Goal: Book appointment/travel/reservation

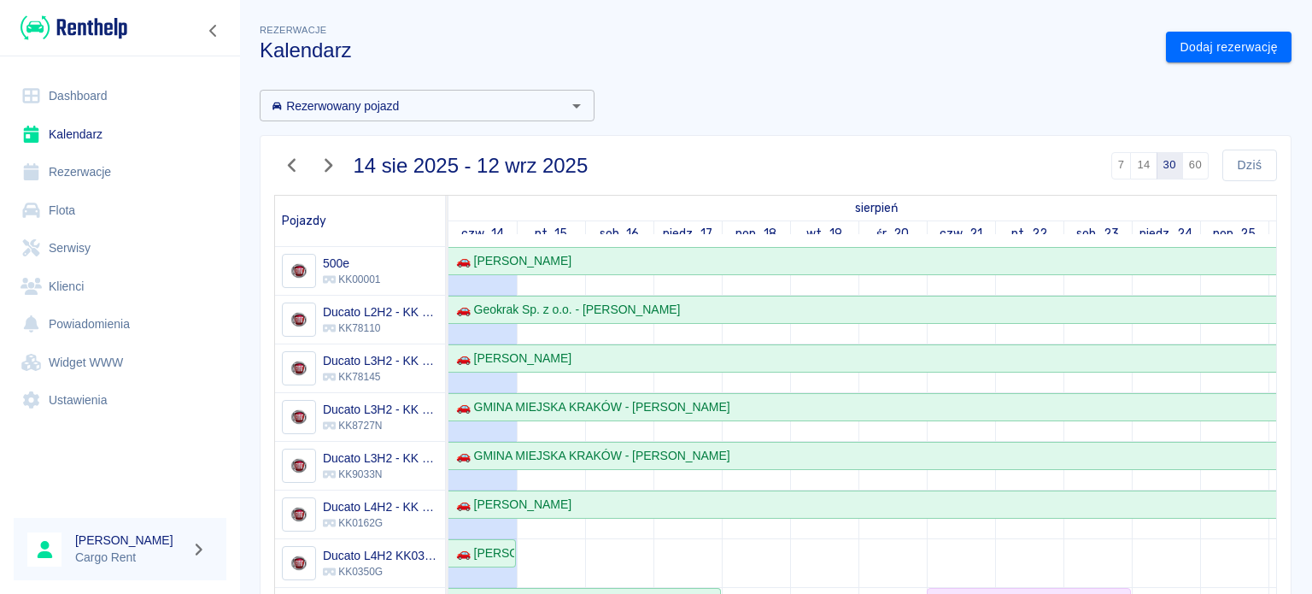
click at [96, 22] on img at bounding box center [74, 28] width 107 height 28
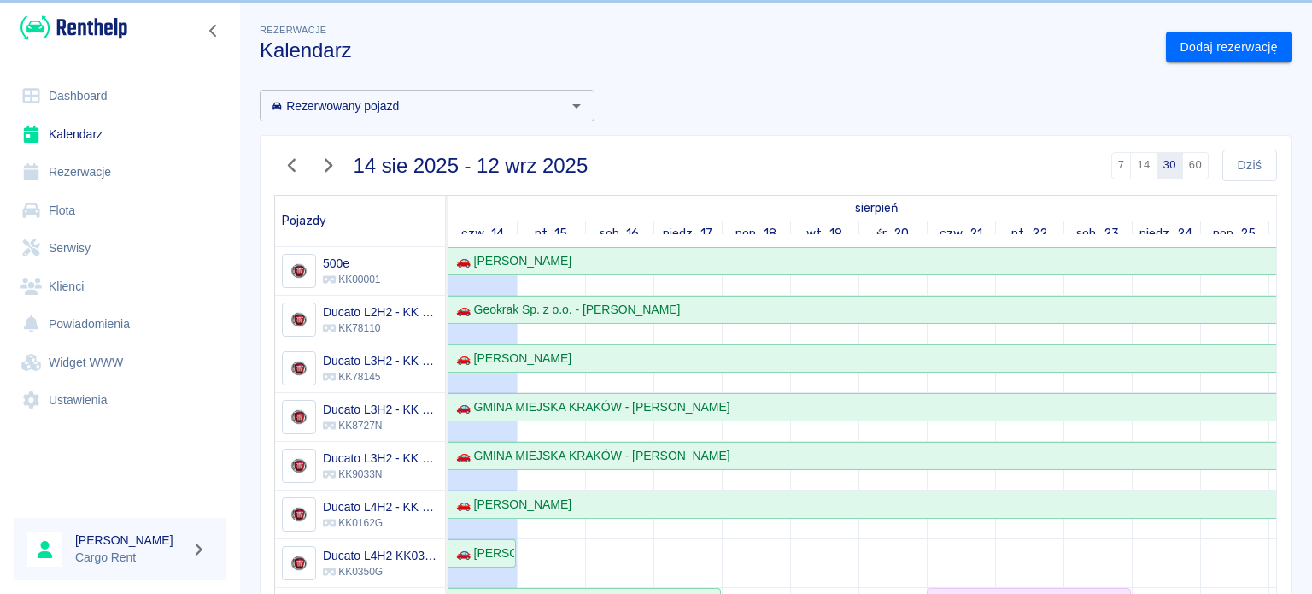
scroll to position [283, 0]
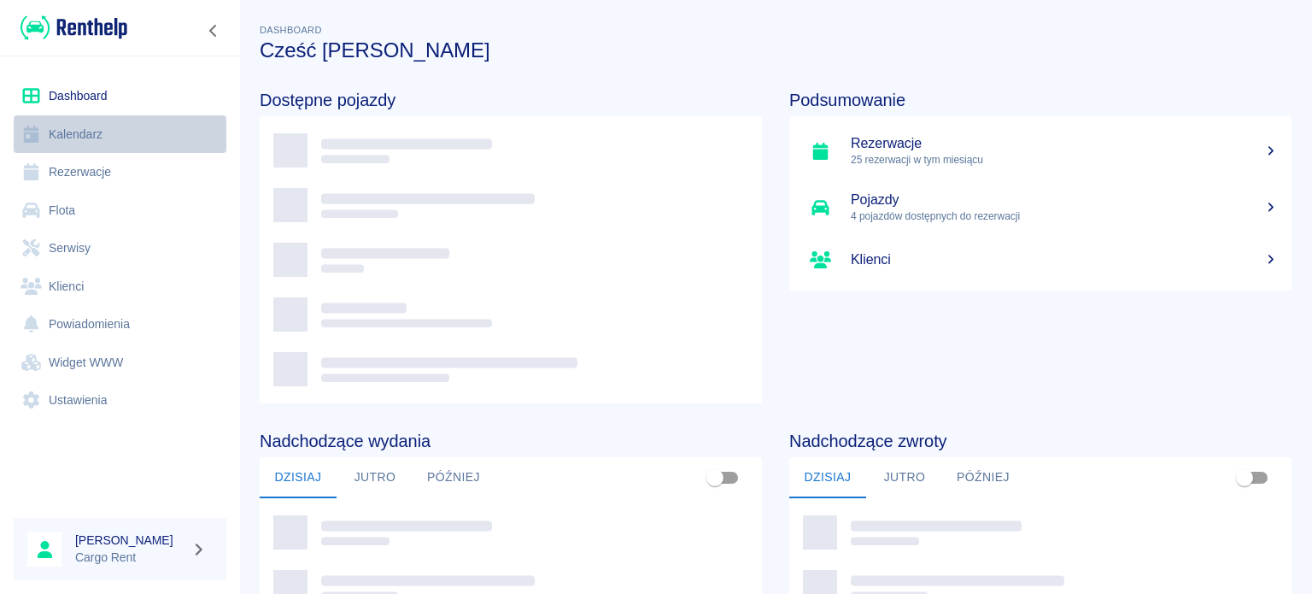
click at [126, 137] on link "Kalendarz" at bounding box center [120, 134] width 213 height 38
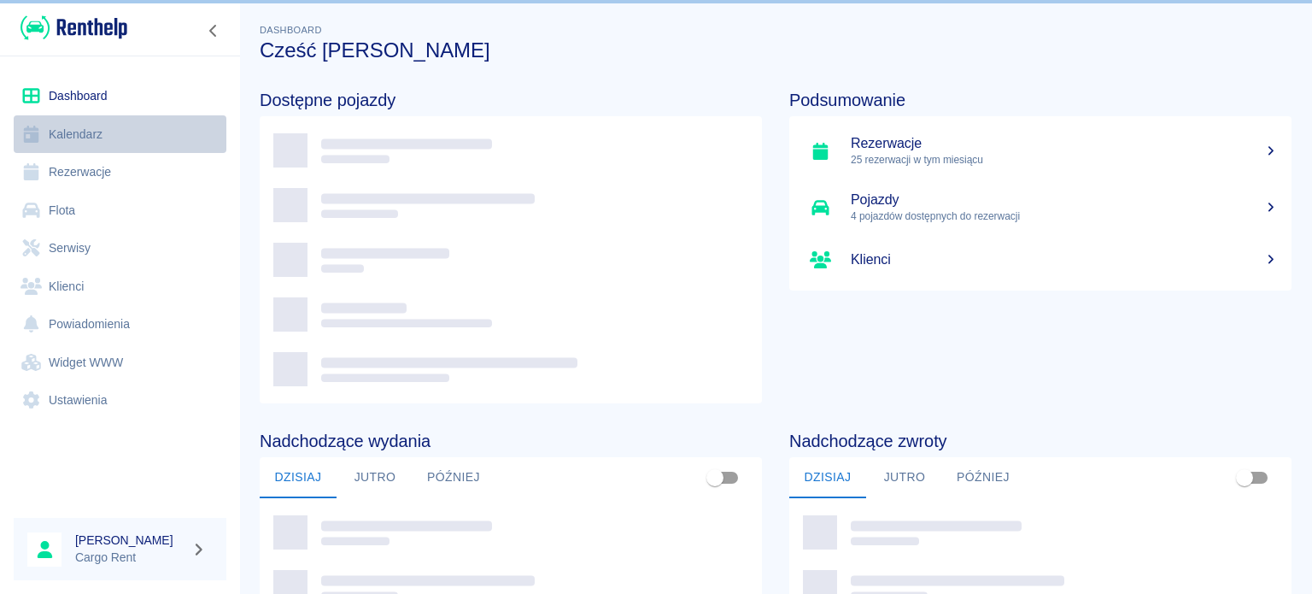
click at [119, 136] on link "Kalendarz" at bounding box center [120, 134] width 213 height 38
click at [56, 131] on link "Kalendarz" at bounding box center [120, 134] width 213 height 38
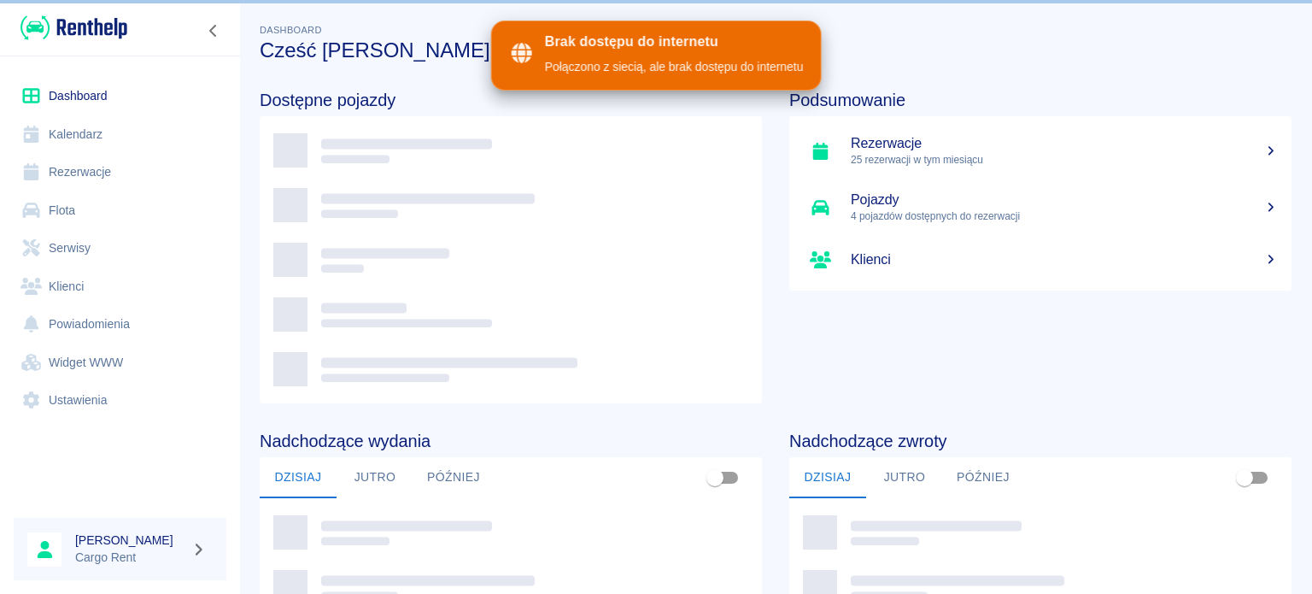
click at [87, 36] on img at bounding box center [74, 28] width 107 height 28
click at [85, 40] on img at bounding box center [74, 28] width 107 height 28
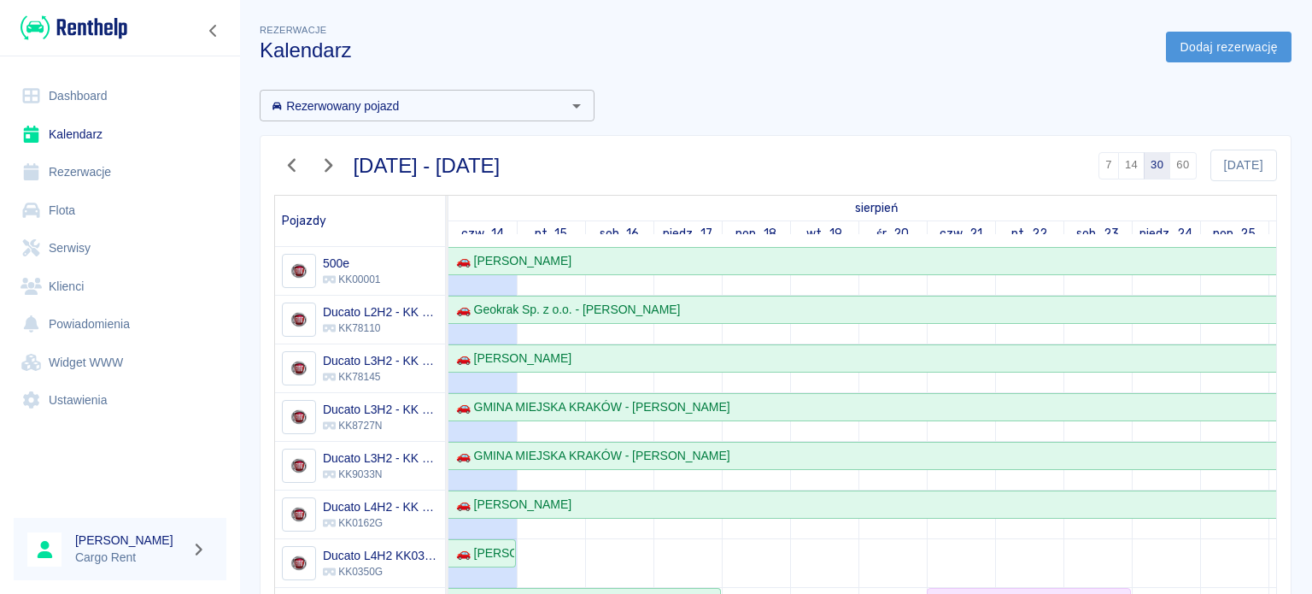
click at [1225, 50] on link "Dodaj rezerwację" at bounding box center [1229, 48] width 126 height 32
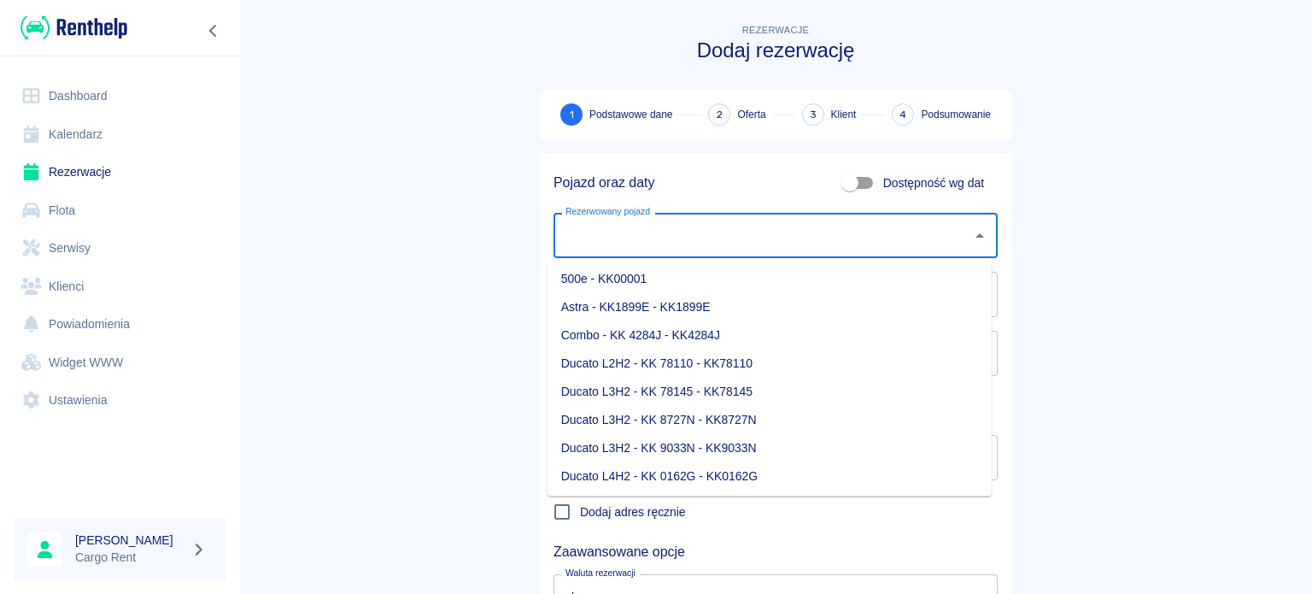
click at [736, 223] on input "Rezerwowany pojazd" at bounding box center [762, 235] width 403 height 30
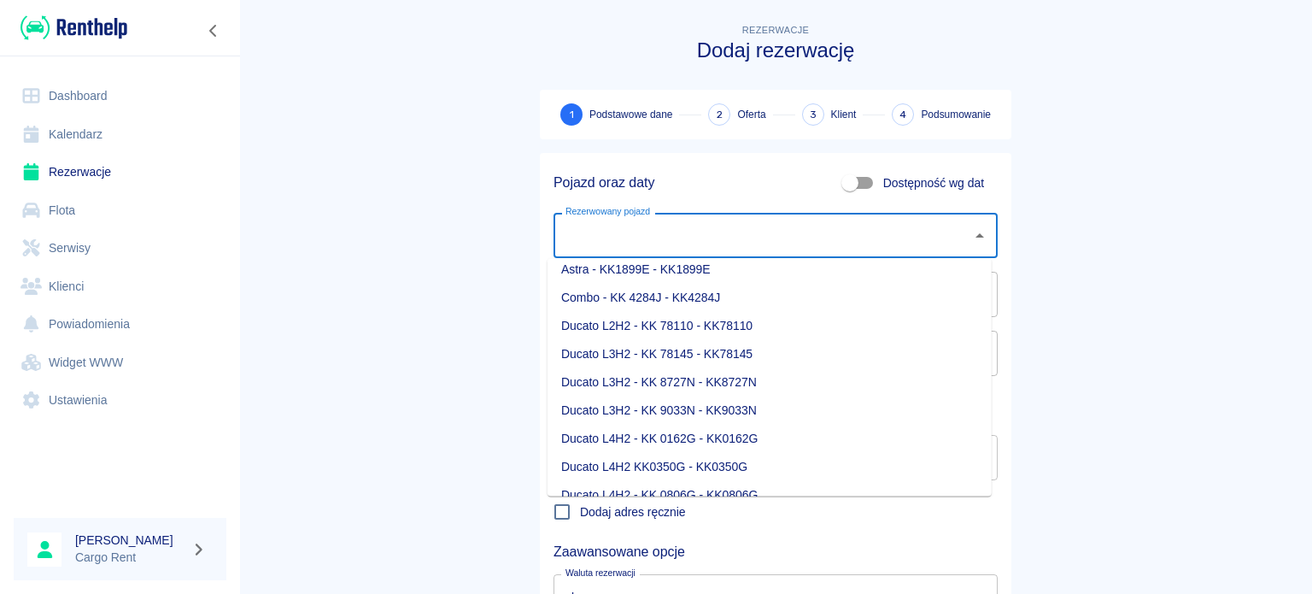
click at [706, 453] on li "Ducato L4H2 KK0350G - KK0350G" at bounding box center [770, 467] width 444 height 28
type input "Ducato L4H2 KK0350G - KK0350G"
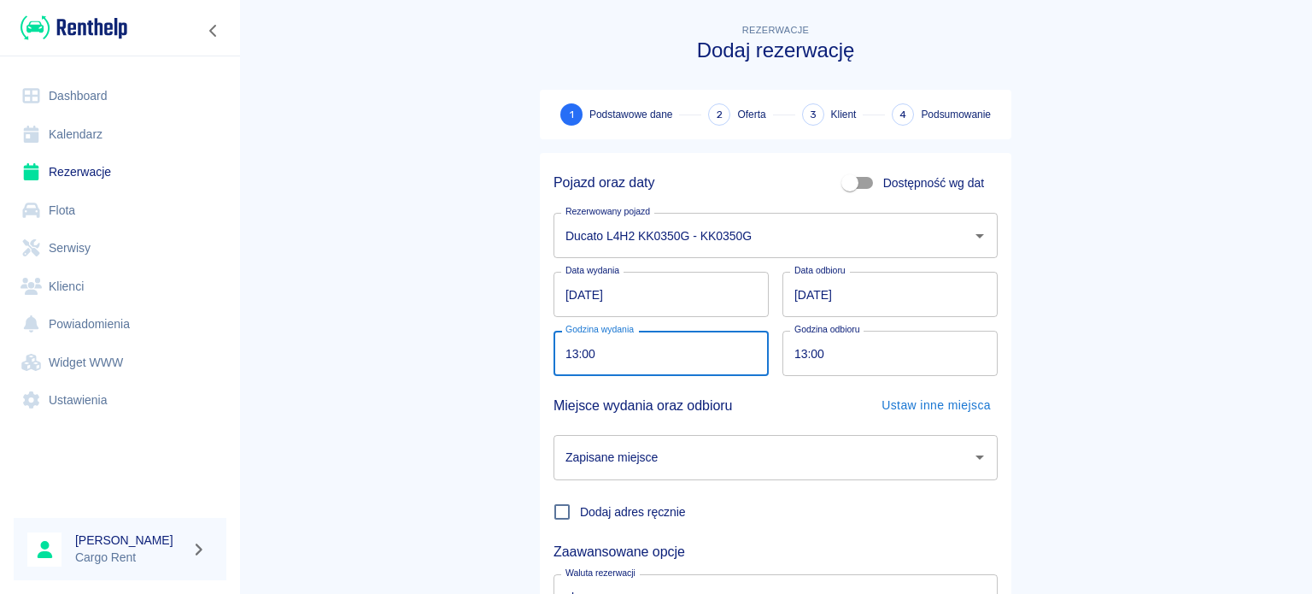
click at [570, 355] on input "13:00" at bounding box center [655, 353] width 203 height 45
type input "16:00"
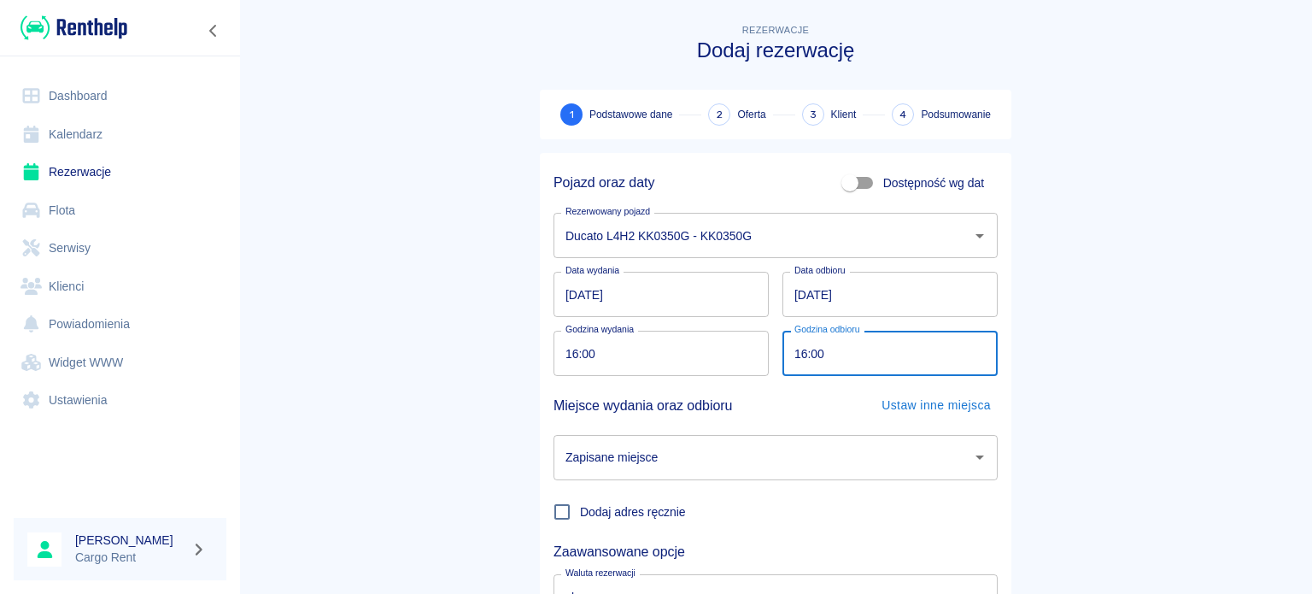
type input "16:00"
click at [596, 468] on input "Zapisane miejsce" at bounding box center [762, 458] width 403 height 30
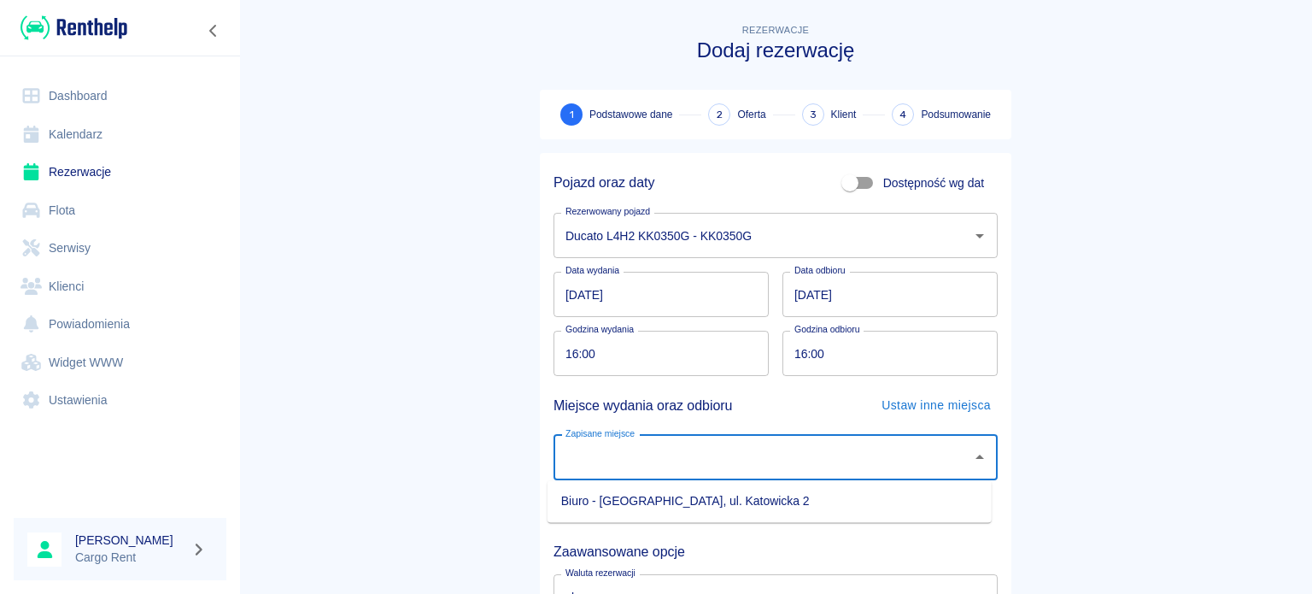
click at [625, 495] on li "Biuro - [GEOGRAPHIC_DATA], ul. Katowicka 2" at bounding box center [770, 501] width 444 height 28
type input "Biuro - [GEOGRAPHIC_DATA], ul. Katowicka 2"
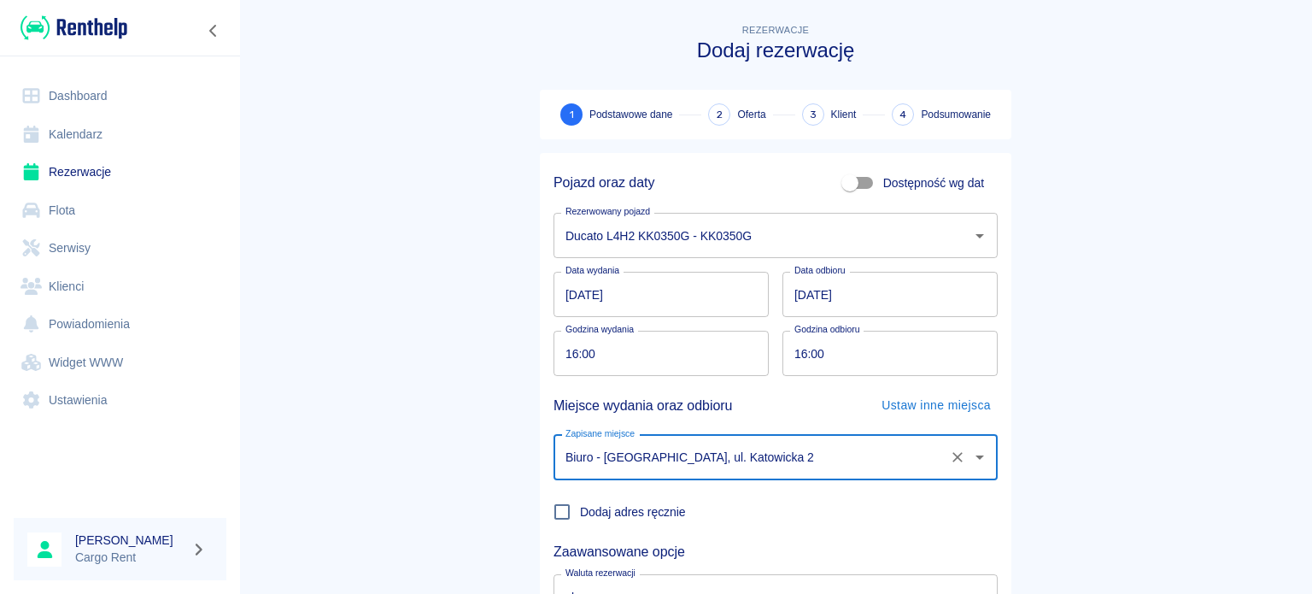
scroll to position [147, 0]
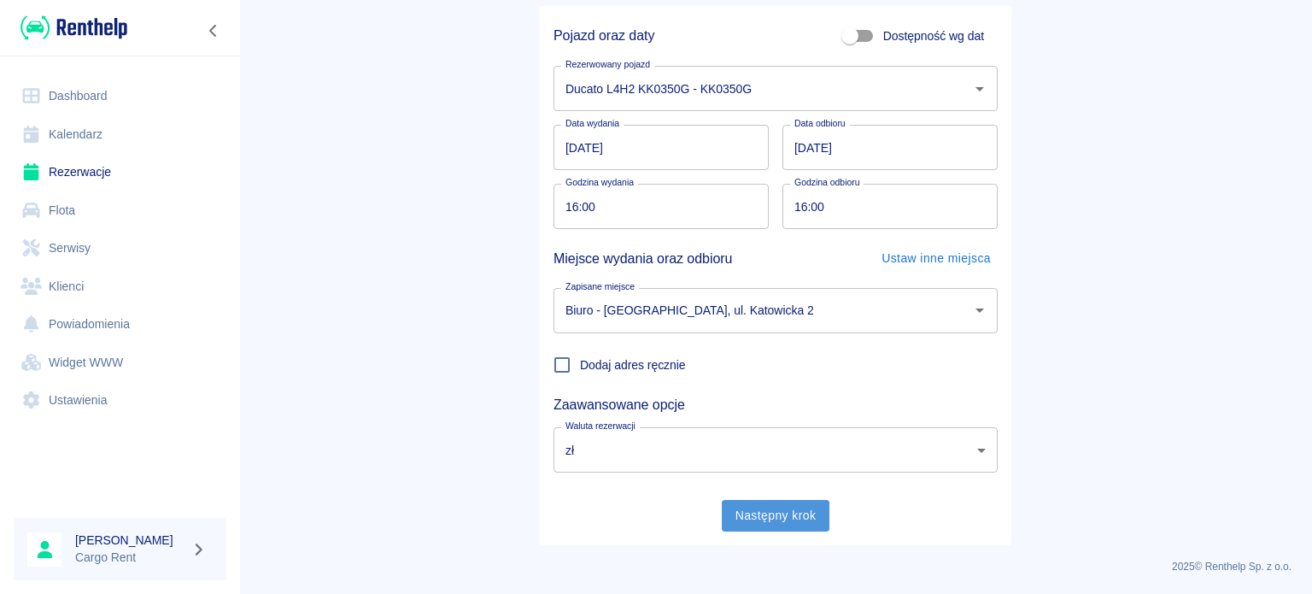
click at [724, 505] on button "Następny krok" at bounding box center [776, 516] width 108 height 32
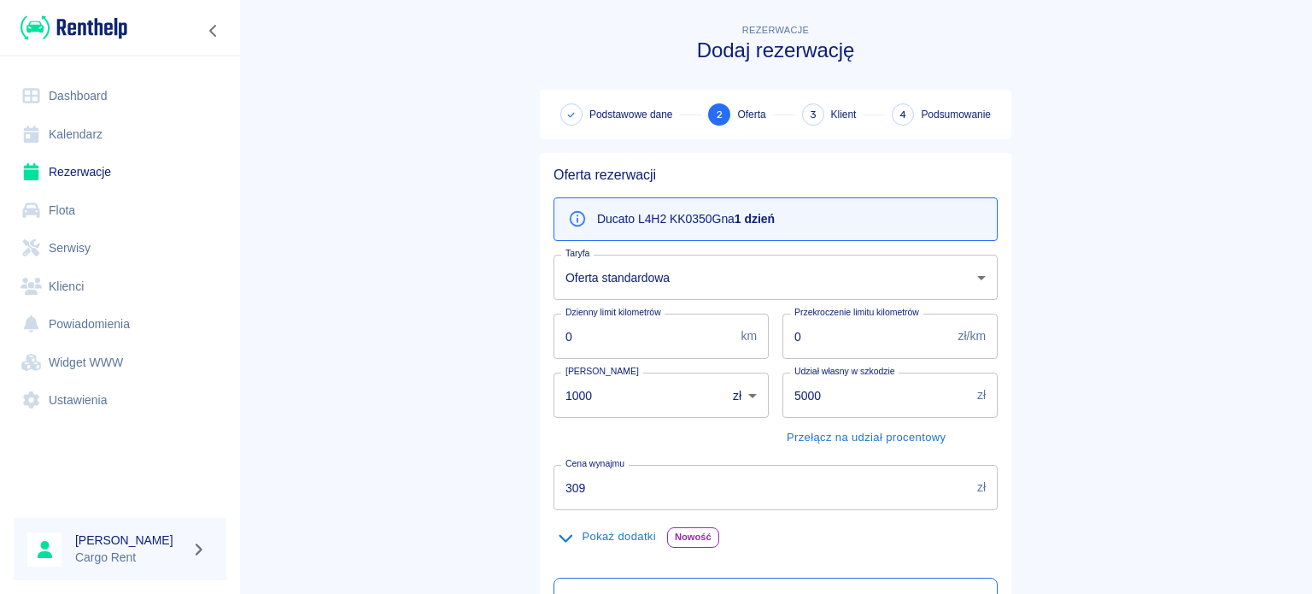
scroll to position [96, 0]
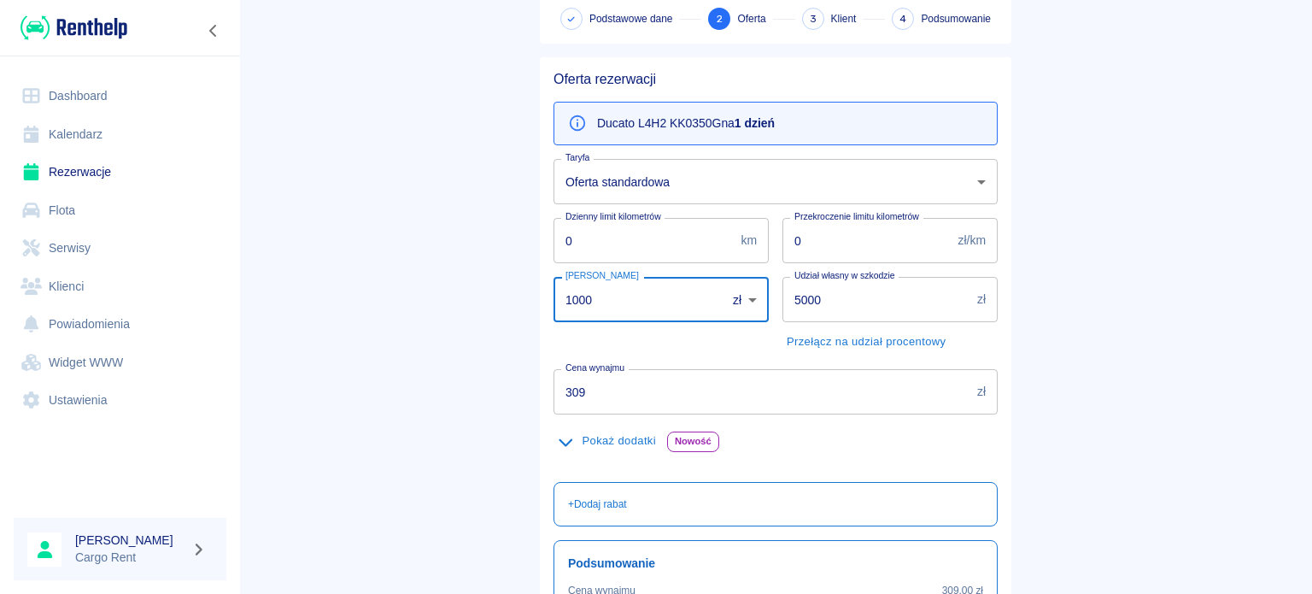
drag, startPoint x: 569, startPoint y: 298, endPoint x: 530, endPoint y: 310, distance: 41.1
click at [530, 310] on div "Oferta rezerwacji Ducato L4H2 KK0350G na 1 dzień Taryfa Oferta standardowa 2e63…" at bounding box center [768, 397] width 485 height 707
type input "00"
click at [530, 310] on div "Oferta rezerwacji Ducato L4H2 KK0350G na 1 dzień Taryfa Oferta standardowa 2e63…" at bounding box center [768, 397] width 485 height 707
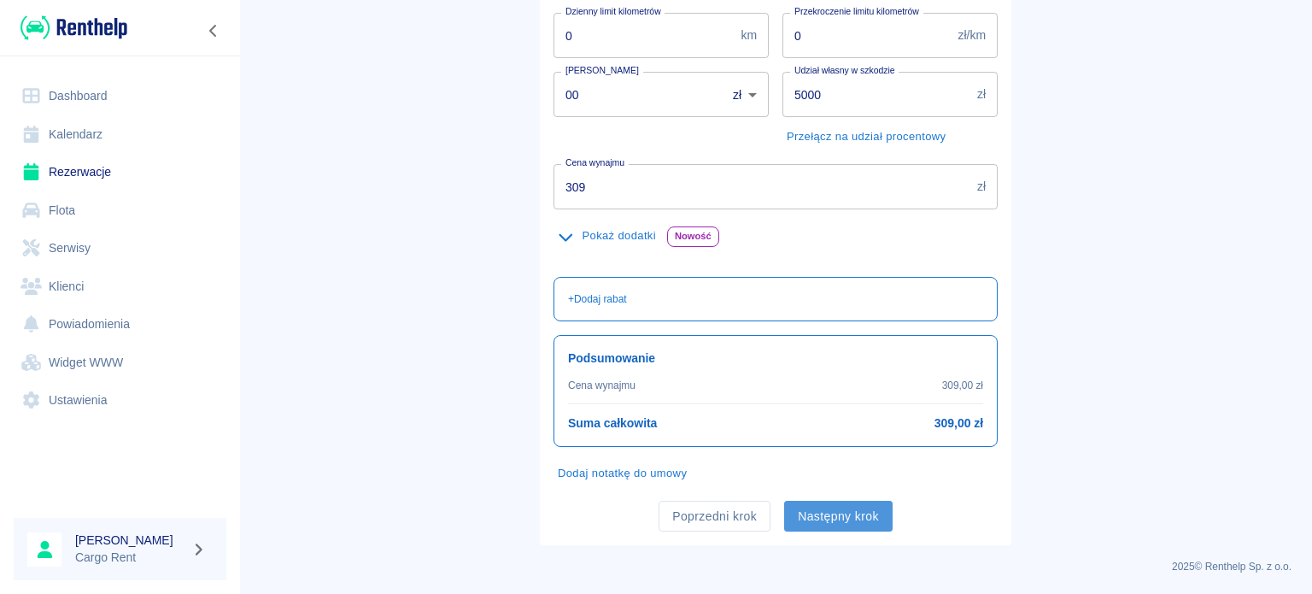
click at [823, 501] on button "Następny krok" at bounding box center [838, 517] width 108 height 32
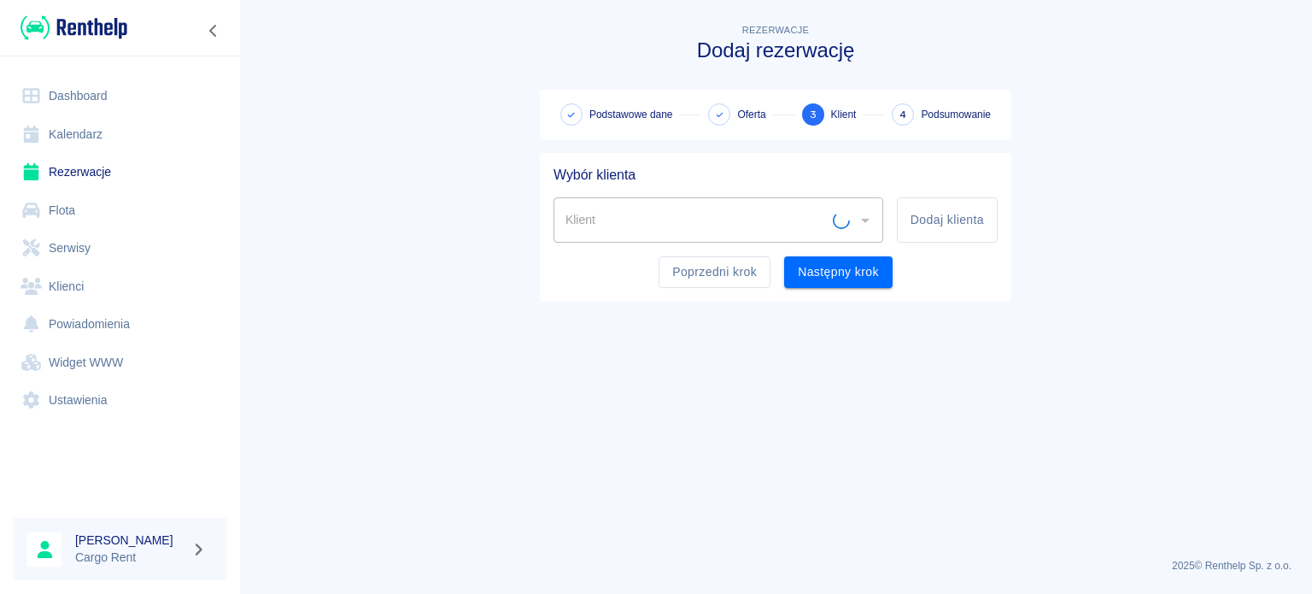
scroll to position [0, 0]
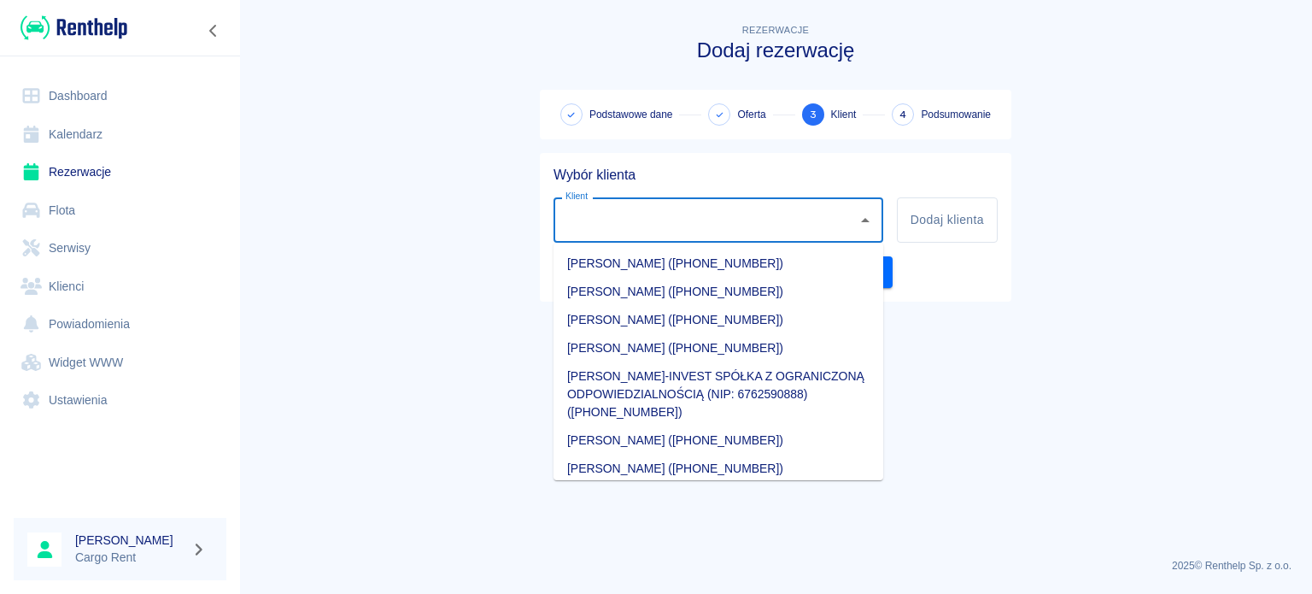
click at [701, 220] on input "Klient" at bounding box center [705, 220] width 289 height 30
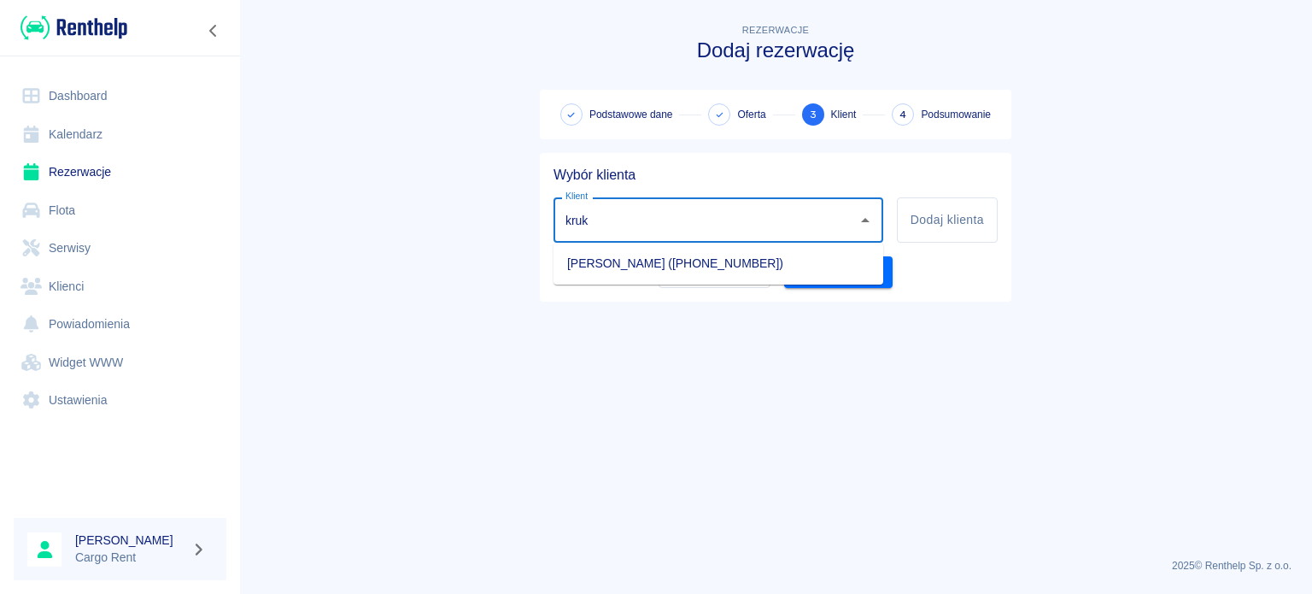
click at [704, 256] on li "[PERSON_NAME] ([PHONE_NUMBER])" at bounding box center [719, 263] width 330 height 28
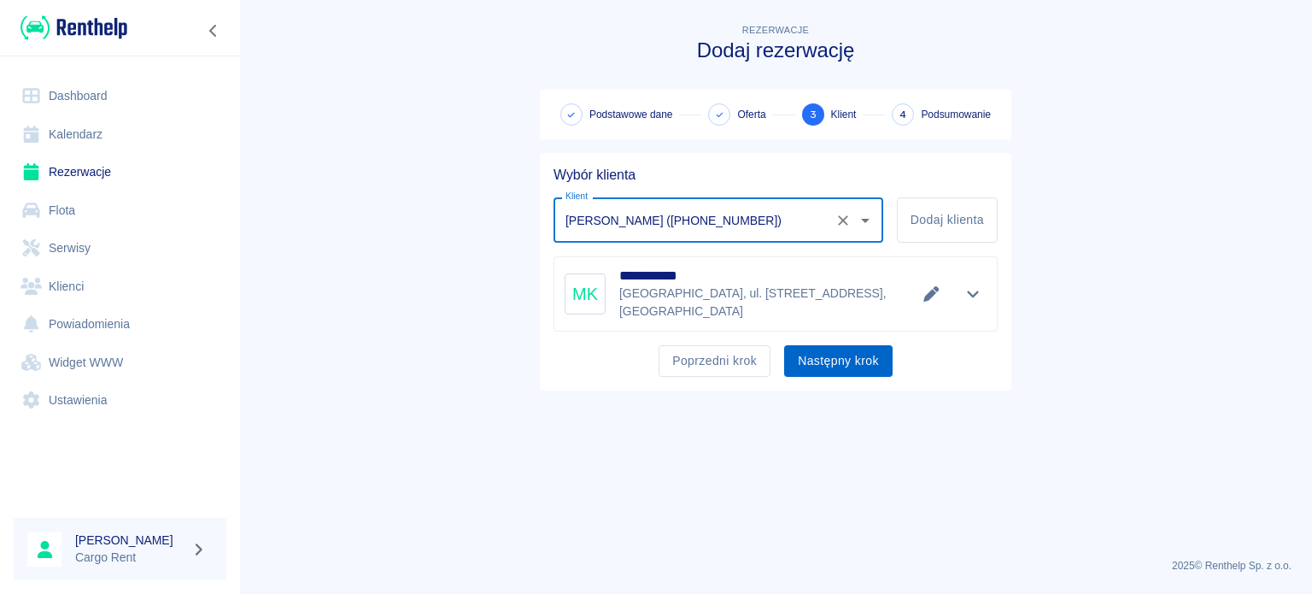
type input "[PERSON_NAME] ([PHONE_NUMBER])"
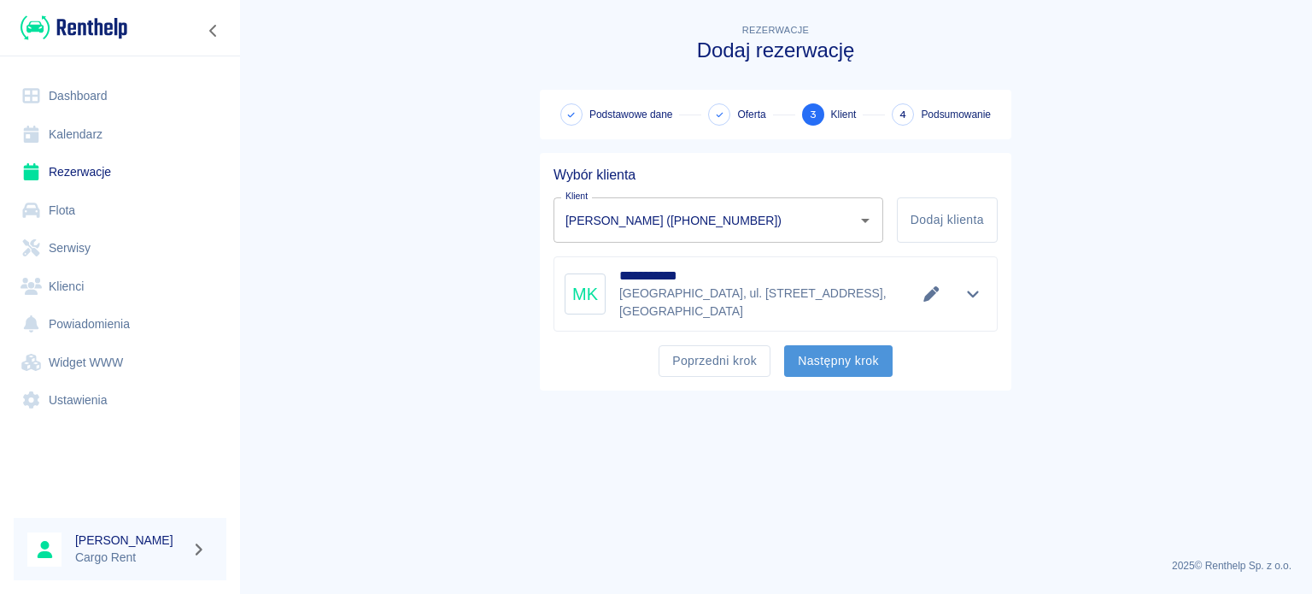
click at [878, 358] on button "Następny krok" at bounding box center [838, 361] width 108 height 32
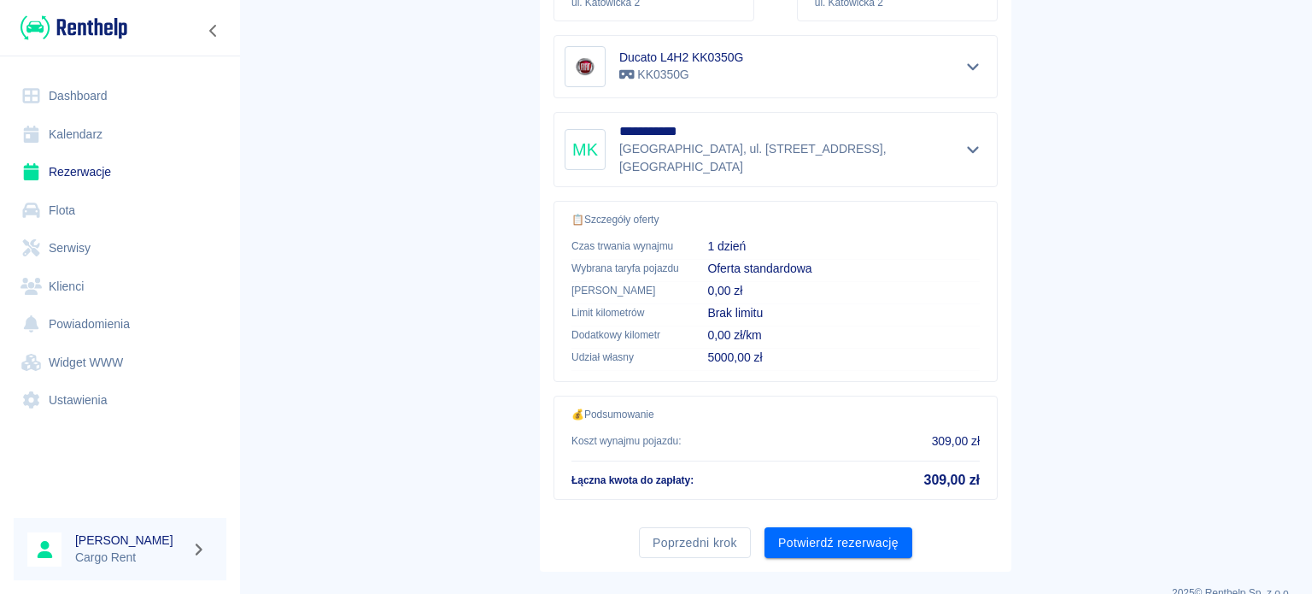
scroll to position [325, 0]
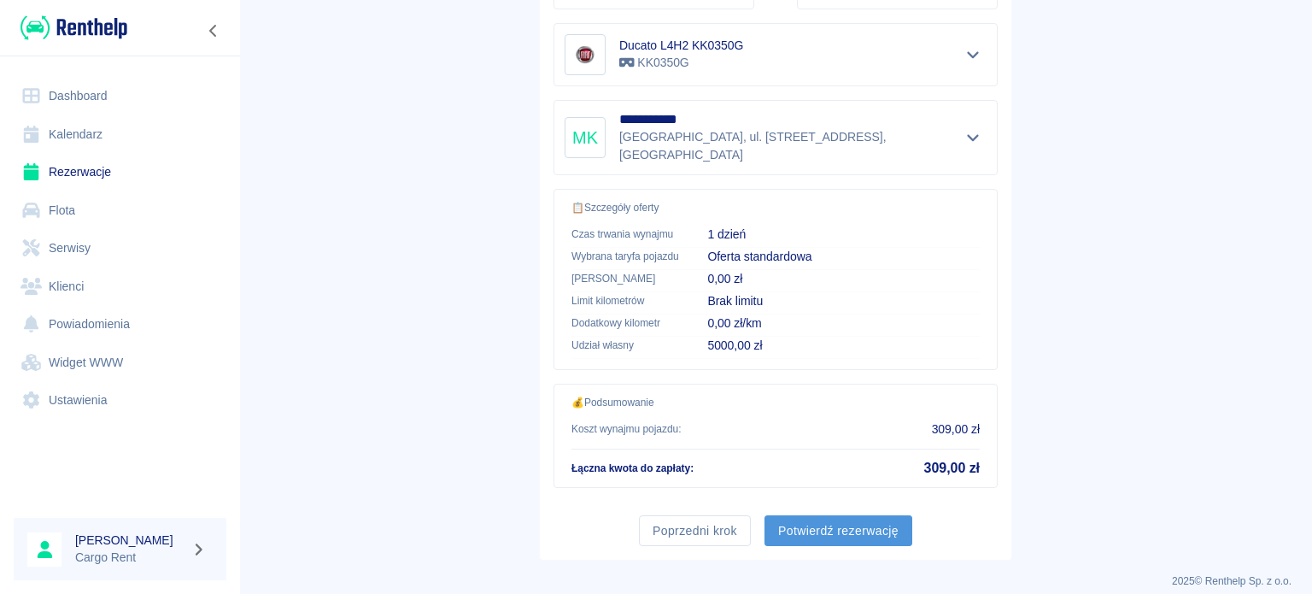
click at [801, 515] on button "Potwierdź rezerwację" at bounding box center [839, 531] width 148 height 32
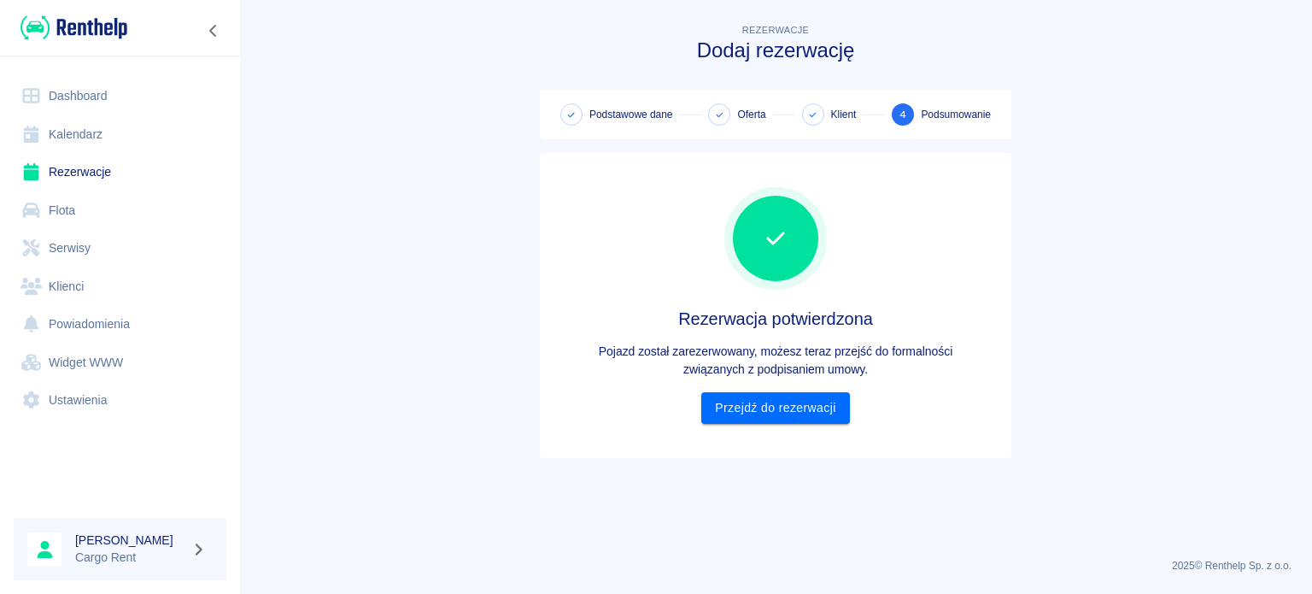
scroll to position [0, 0]
click at [771, 415] on link "Przejdź do rezerwacji" at bounding box center [775, 408] width 148 height 32
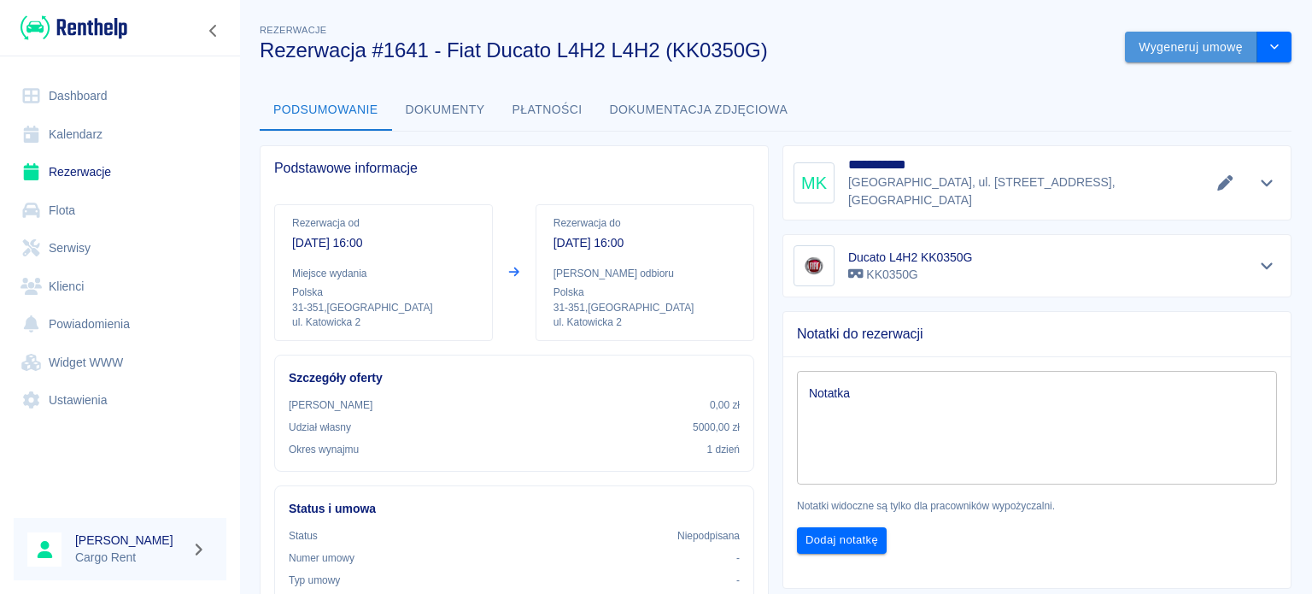
click at [1155, 47] on button "Wygeneruj umowę" at bounding box center [1191, 48] width 132 height 32
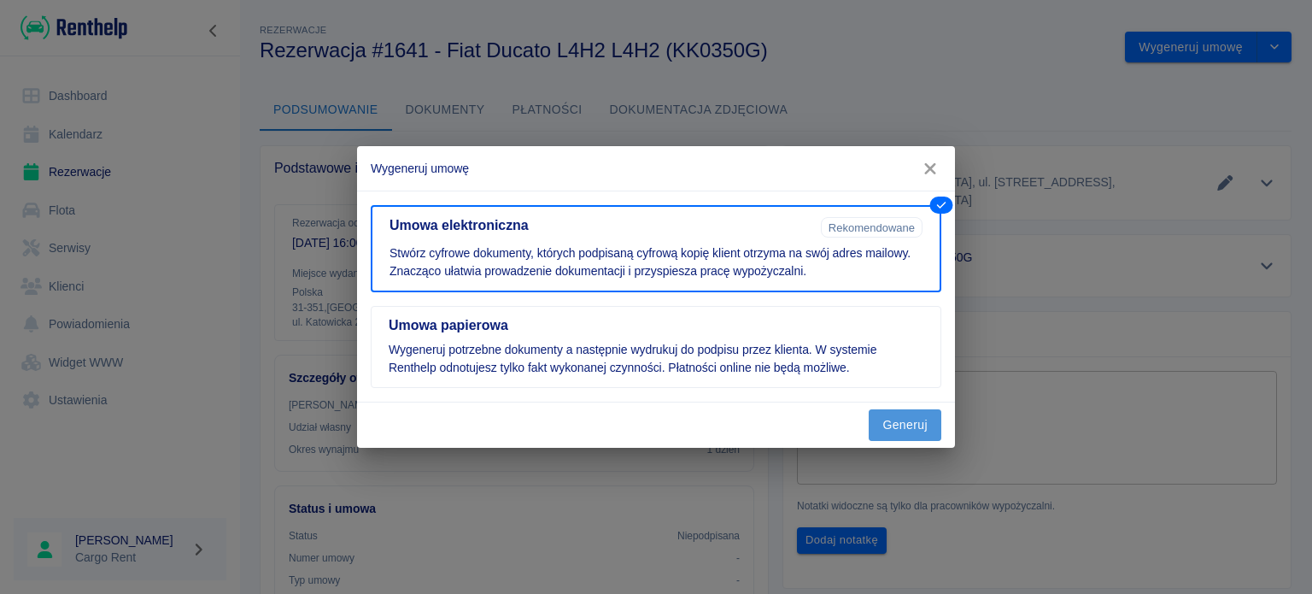
click at [879, 413] on button "Generuj" at bounding box center [905, 425] width 73 height 32
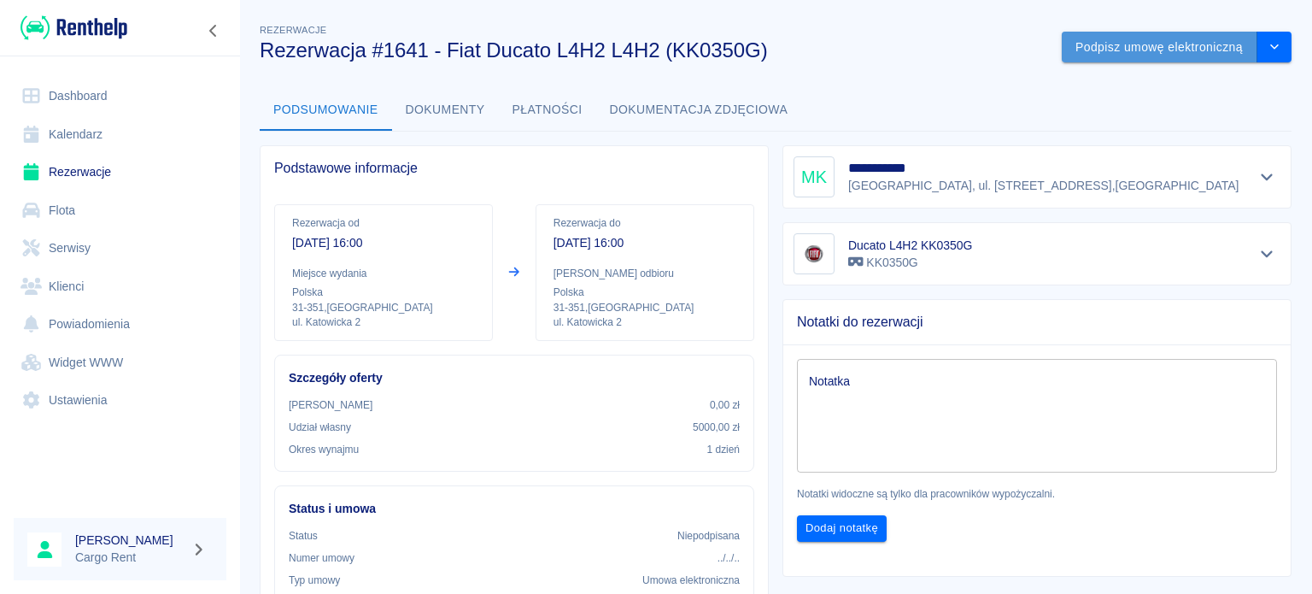
click at [1140, 61] on button "Podpisz umowę elektroniczną" at bounding box center [1160, 48] width 196 height 32
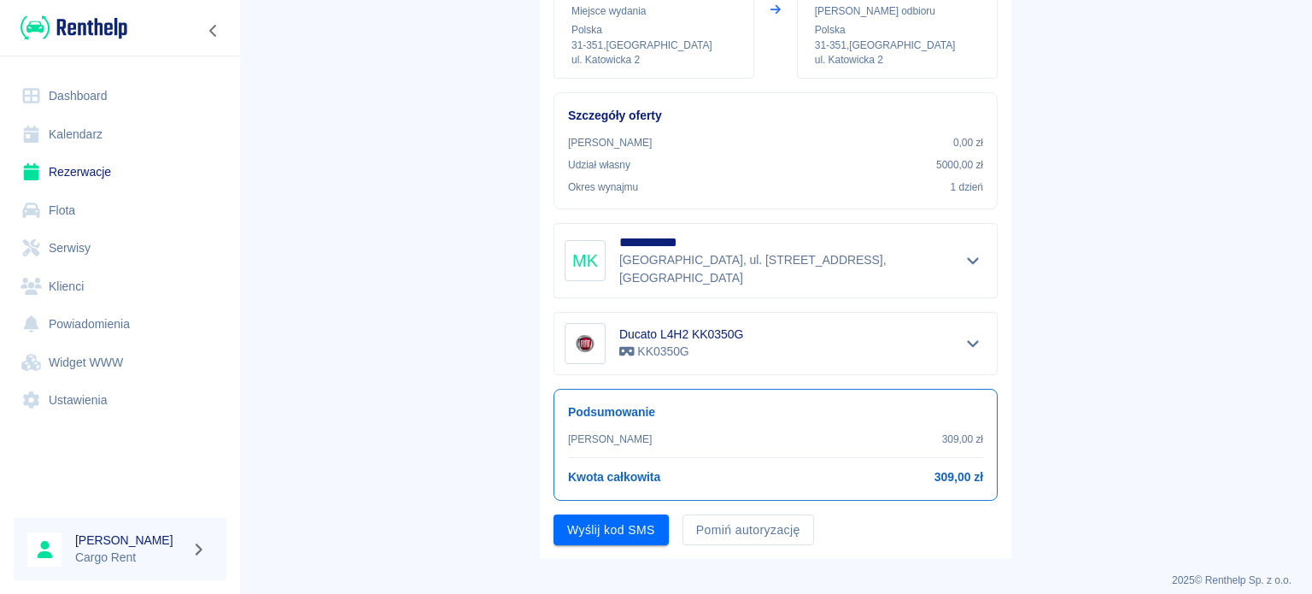
scroll to position [237, 0]
click at [583, 514] on button "Wyślij kod SMS" at bounding box center [611, 530] width 115 height 32
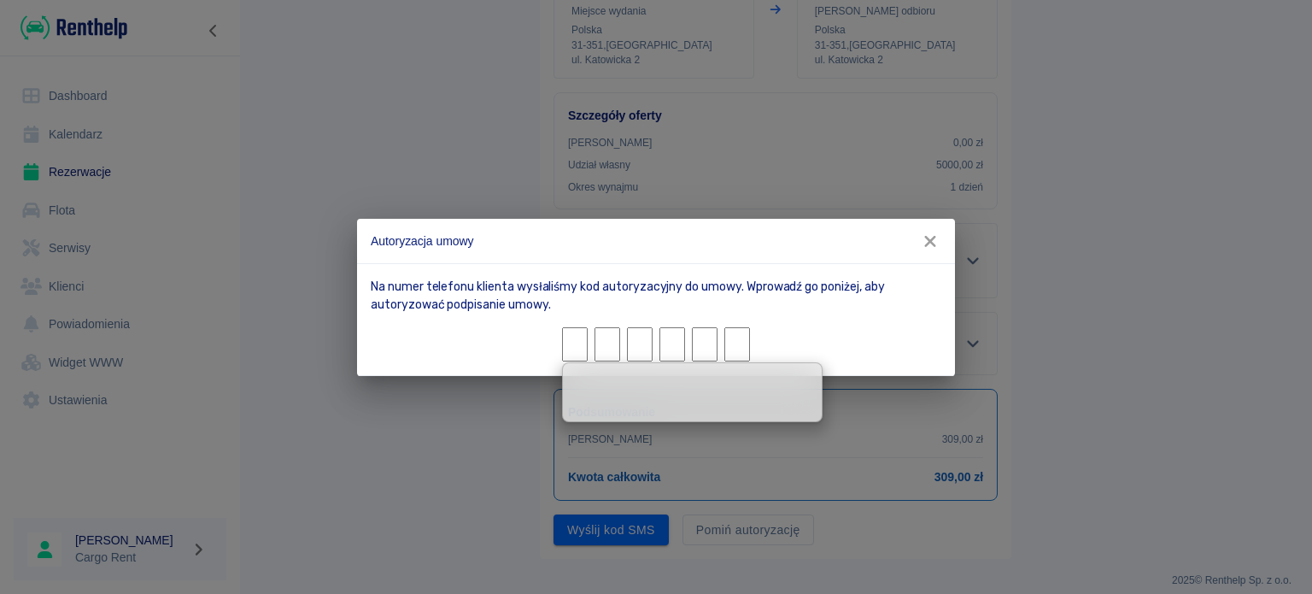
type input "7"
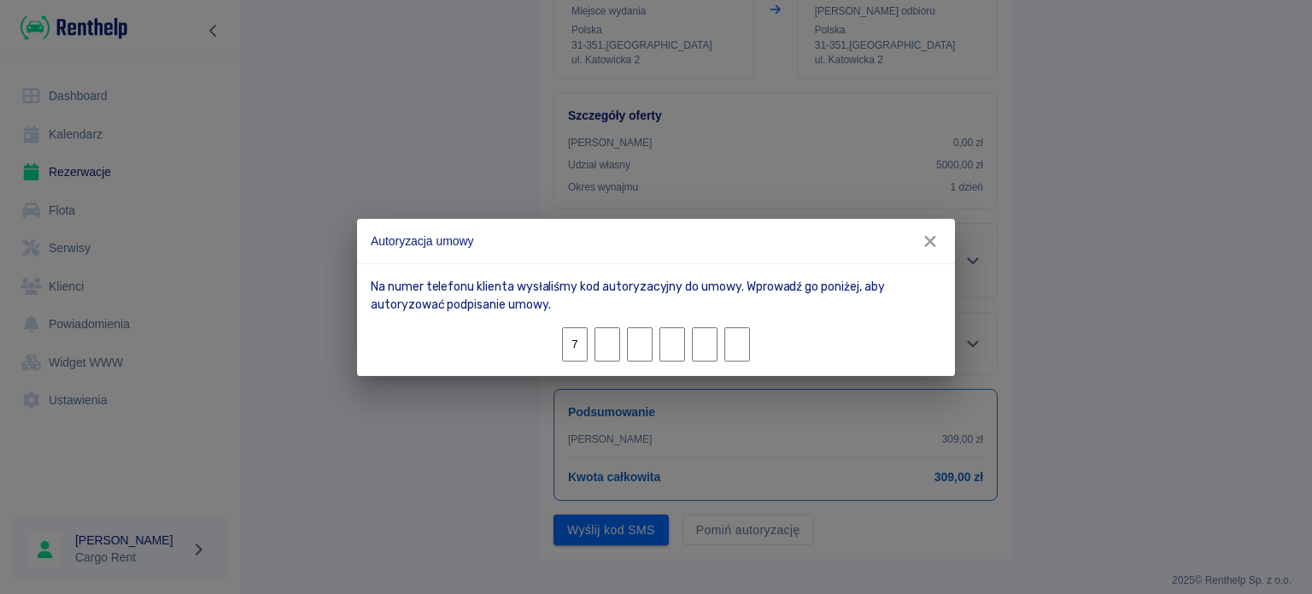
type input "7"
type input "5"
type input "4"
type input "3"
type input "4"
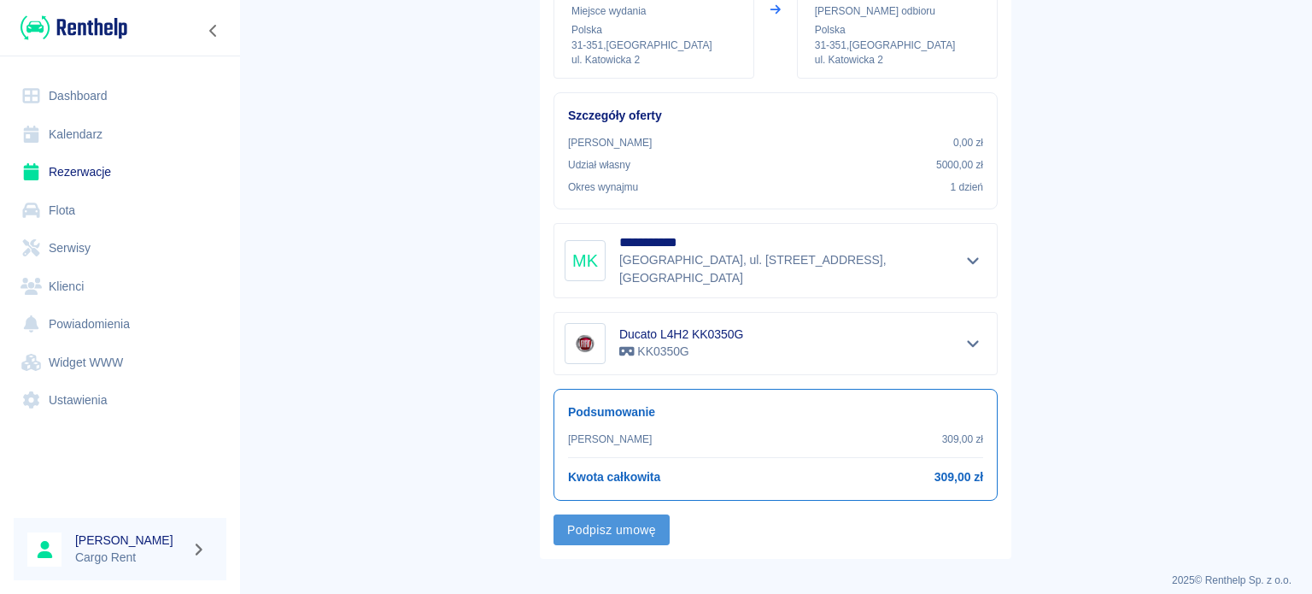
click at [605, 515] on button "Podpisz umowę" at bounding box center [612, 530] width 116 height 32
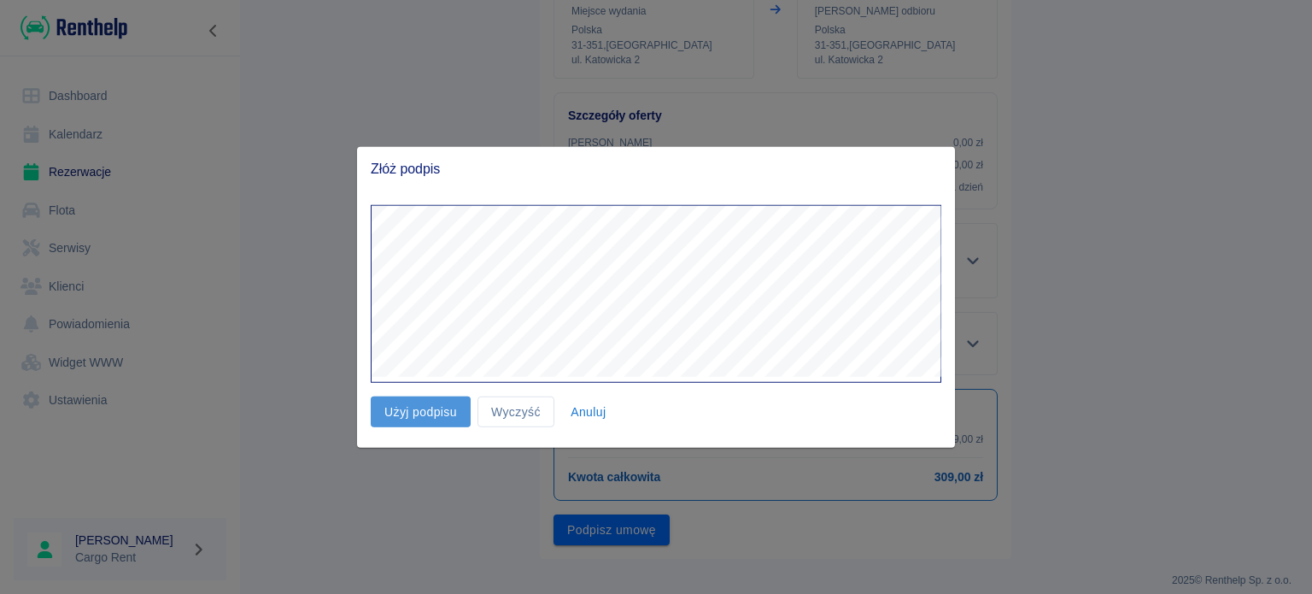
click at [431, 401] on button "Użyj podpisu" at bounding box center [421, 412] width 100 height 32
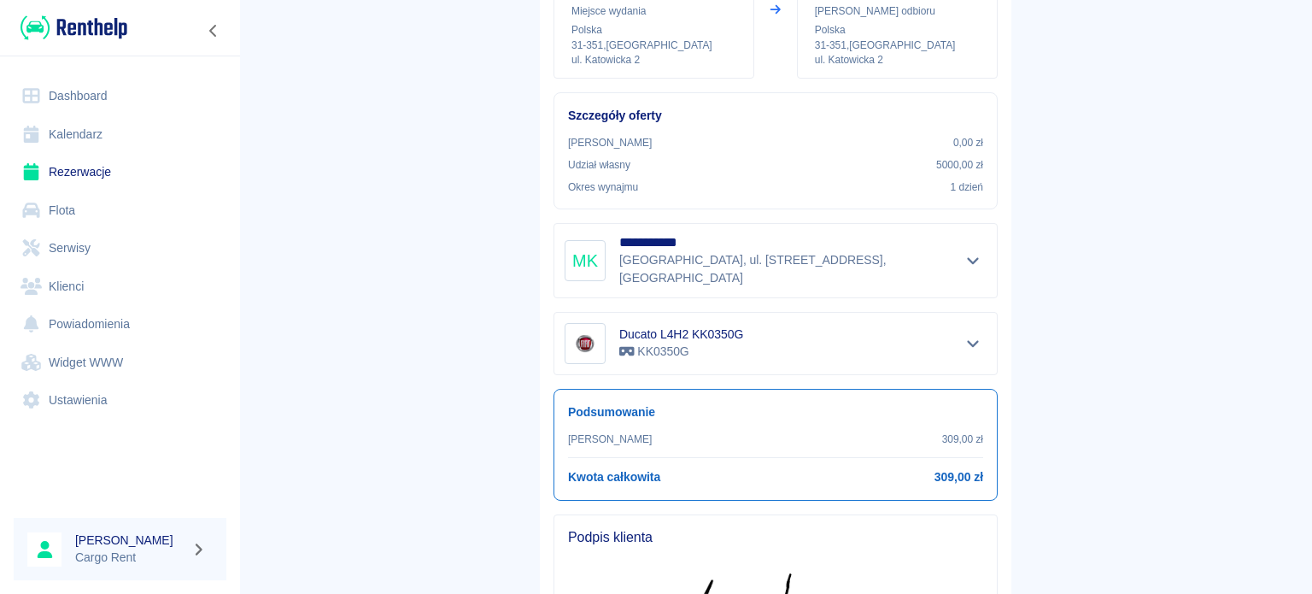
scroll to position [472, 0]
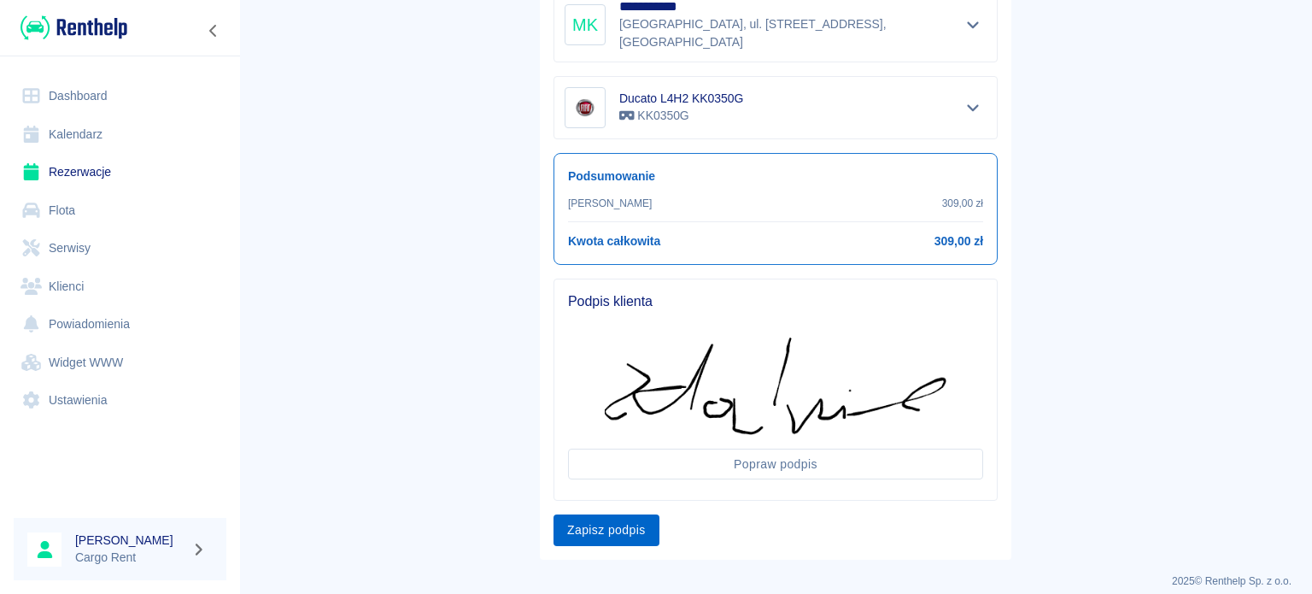
click at [612, 514] on button "Zapisz podpis" at bounding box center [607, 530] width 106 height 32
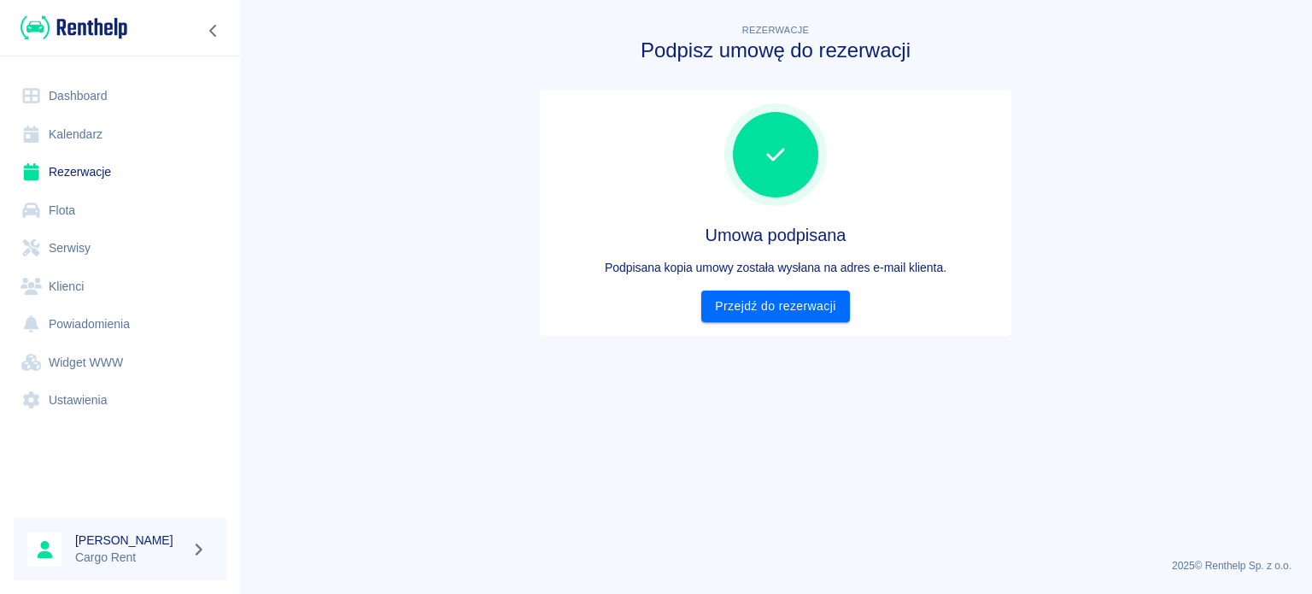
scroll to position [0, 0]
click at [786, 307] on link "Przejdź do rezerwacji" at bounding box center [775, 306] width 148 height 32
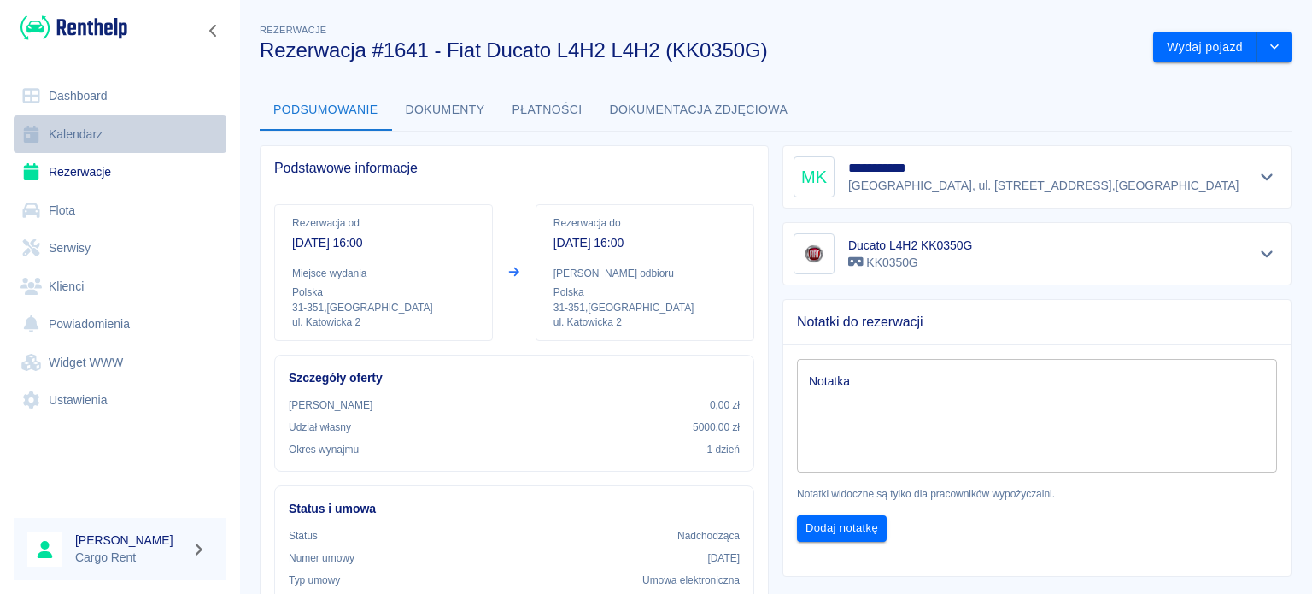
click at [68, 132] on link "Kalendarz" at bounding box center [120, 134] width 213 height 38
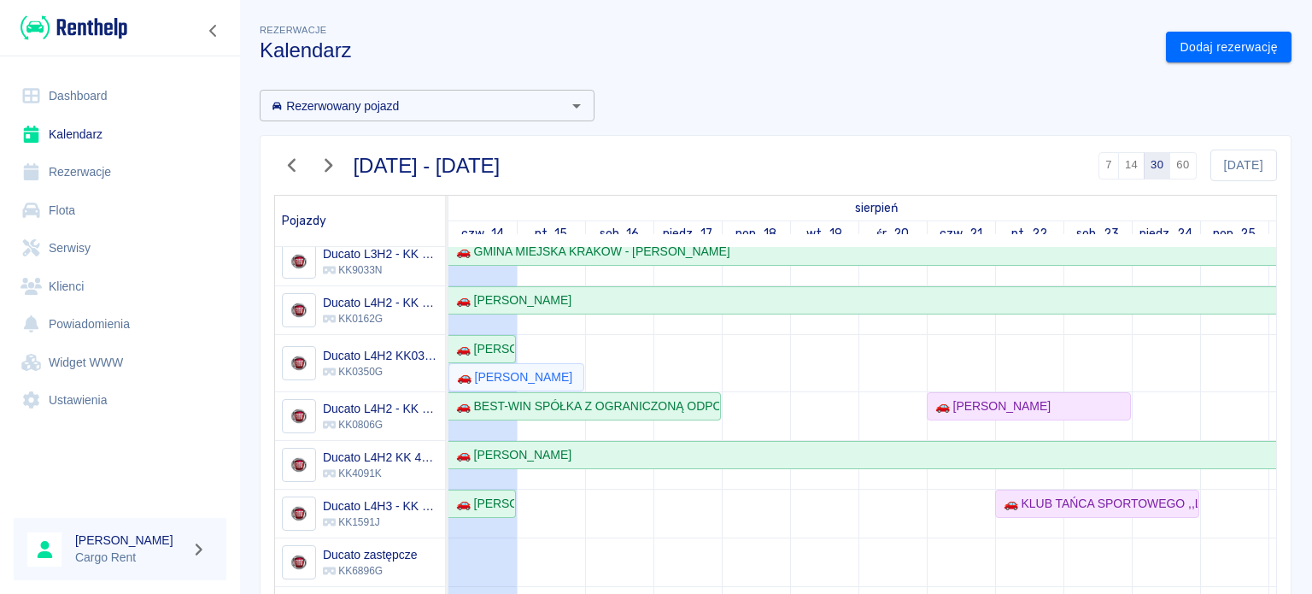
scroll to position [89, 0]
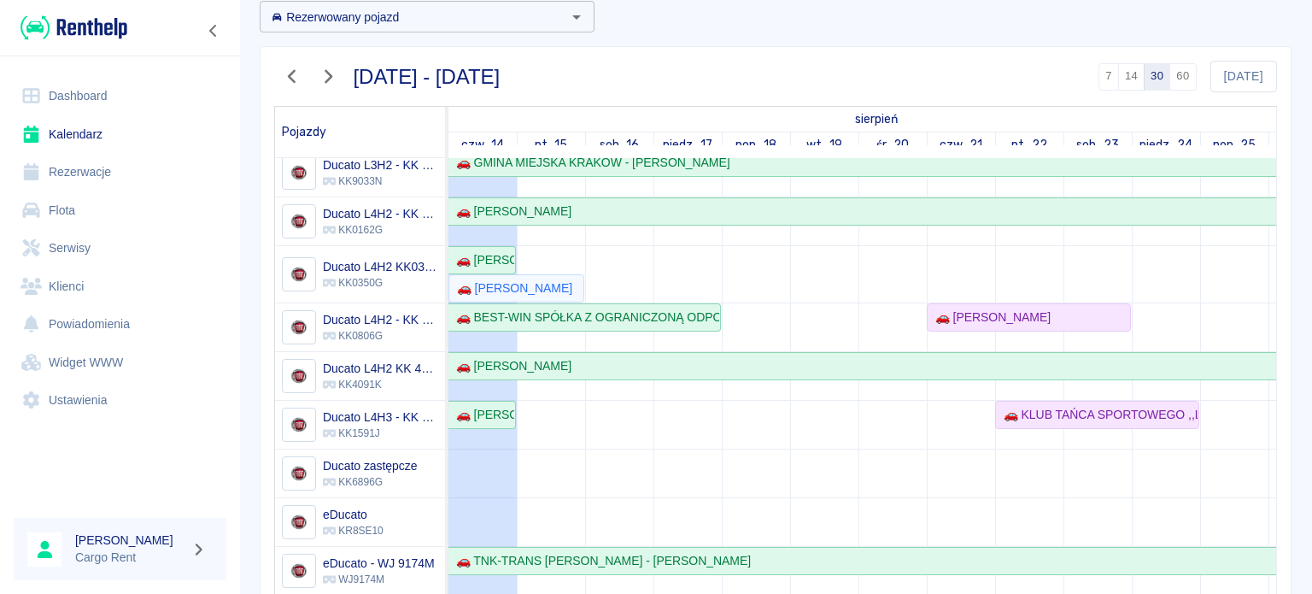
click at [90, 31] on img at bounding box center [74, 28] width 107 height 28
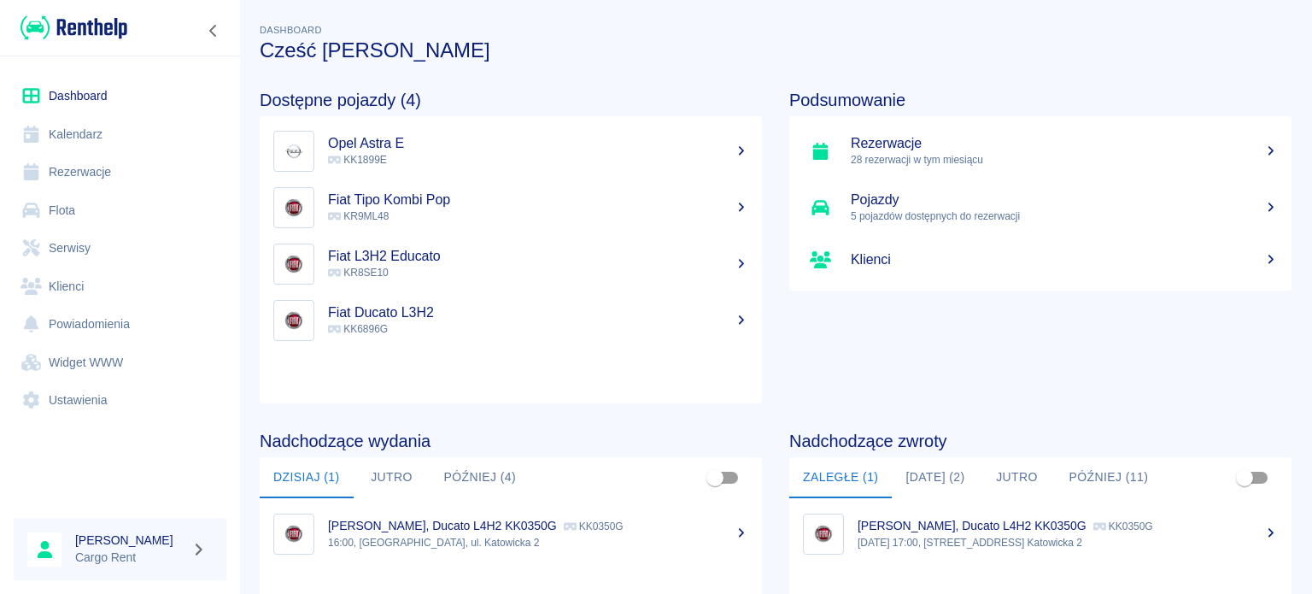
click at [100, 21] on img at bounding box center [74, 28] width 107 height 28
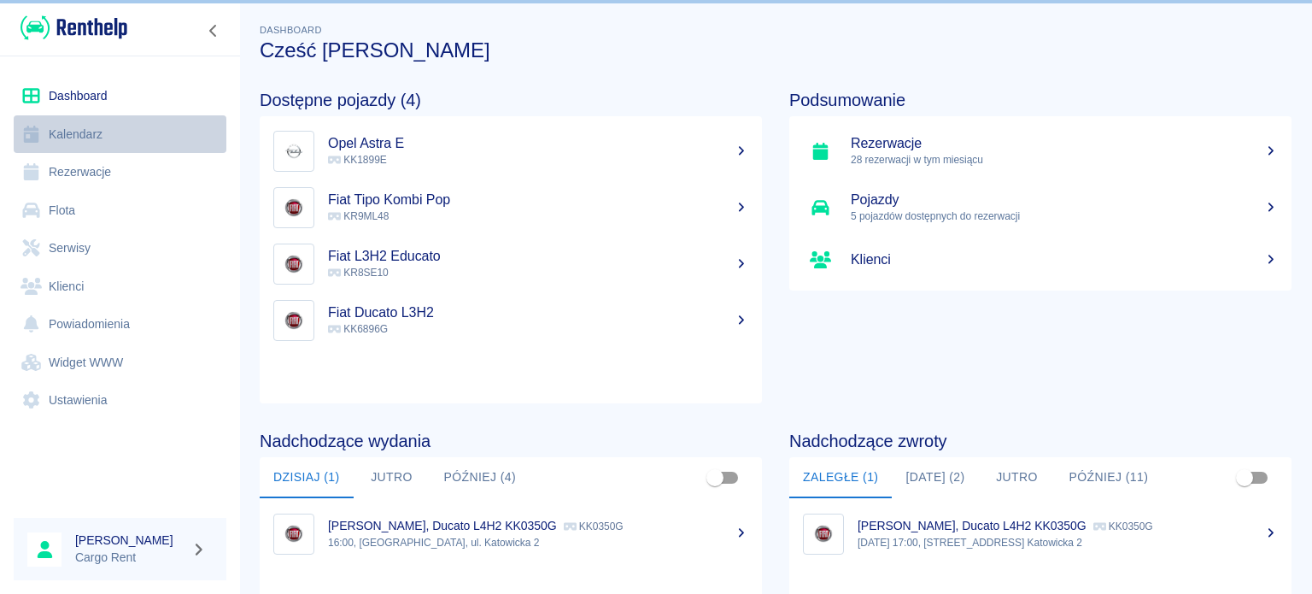
click at [106, 138] on link "Kalendarz" at bounding box center [120, 134] width 213 height 38
